Goal: Find specific page/section: Find specific page/section

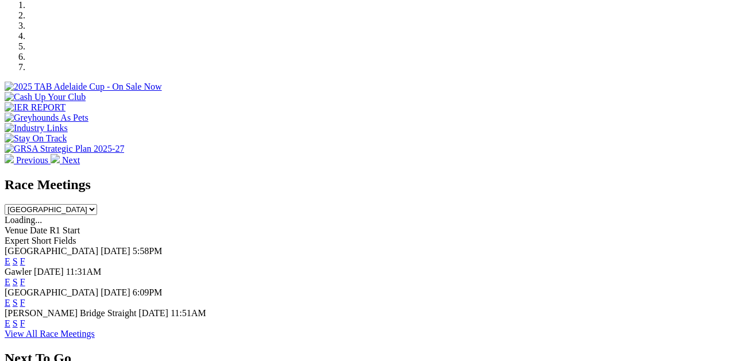
scroll to position [368, 0]
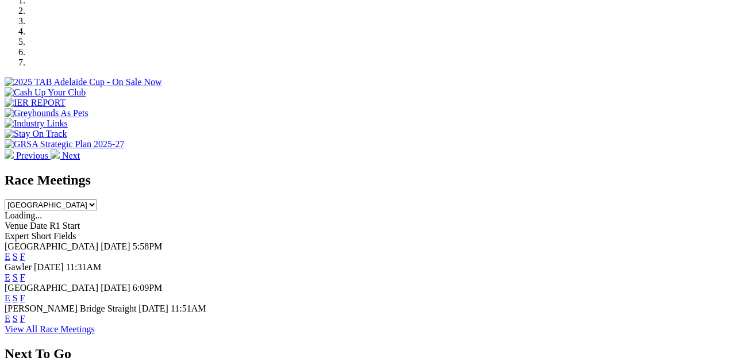
click at [25, 314] on link "F" at bounding box center [22, 319] width 5 height 10
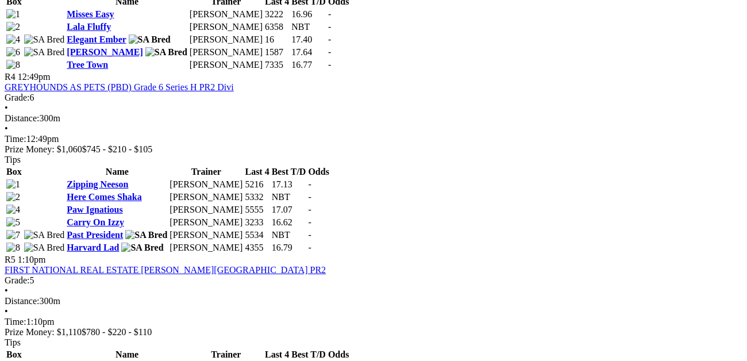
scroll to position [1026, 0]
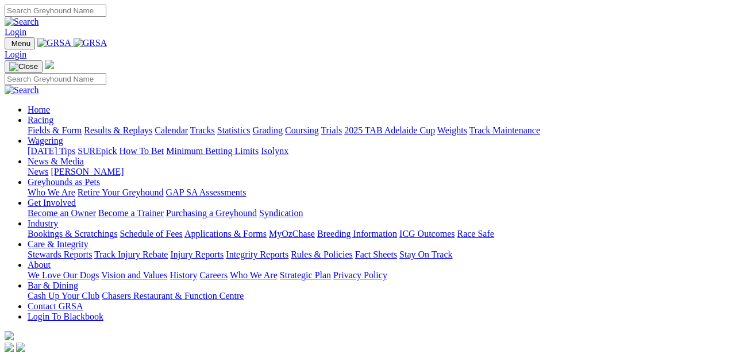
scroll to position [368, 0]
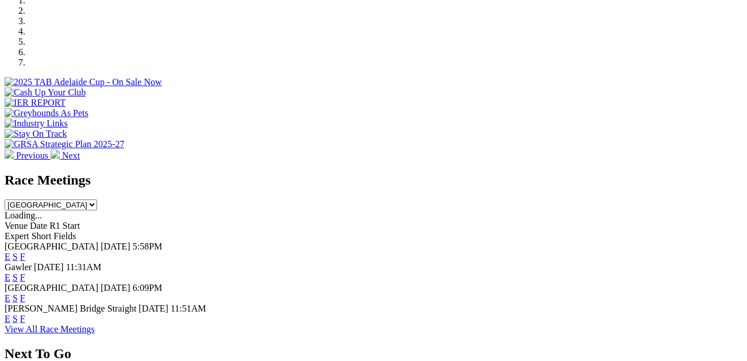
click at [25, 293] on link "F" at bounding box center [22, 298] width 5 height 10
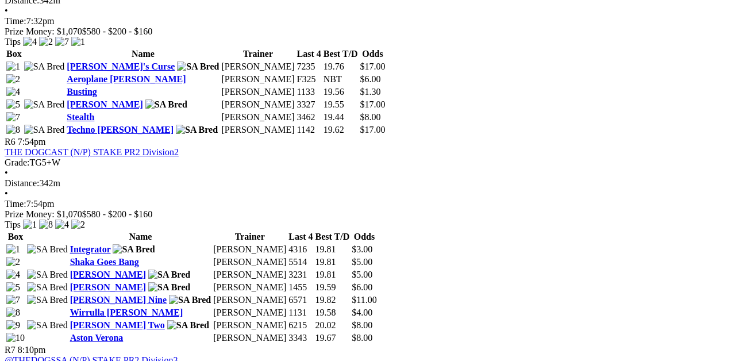
scroll to position [1371, 0]
